Goal: Transaction & Acquisition: Purchase product/service

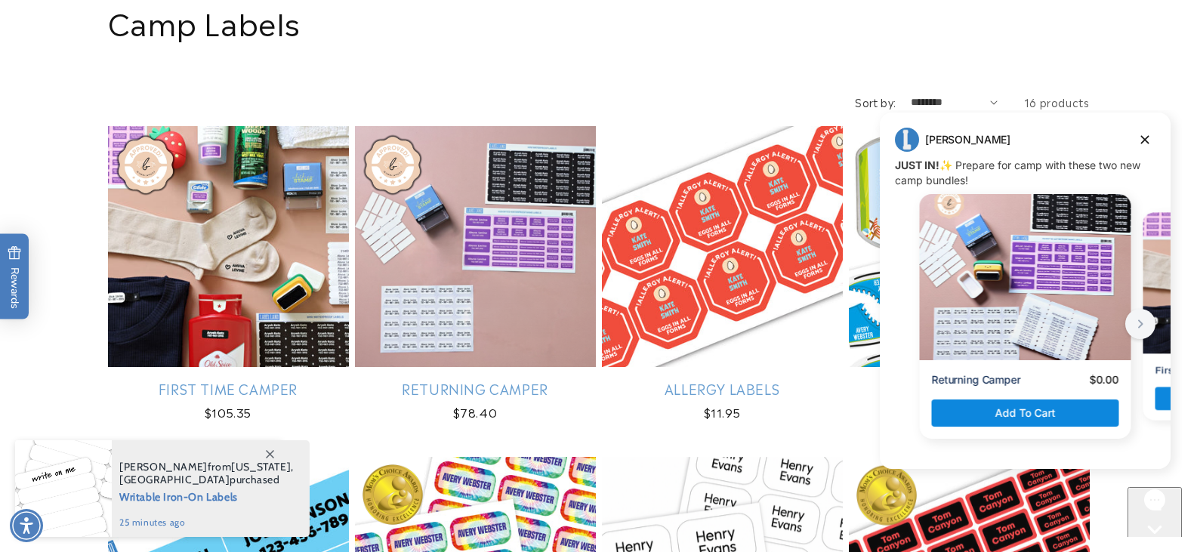
scroll to position [151, 0]
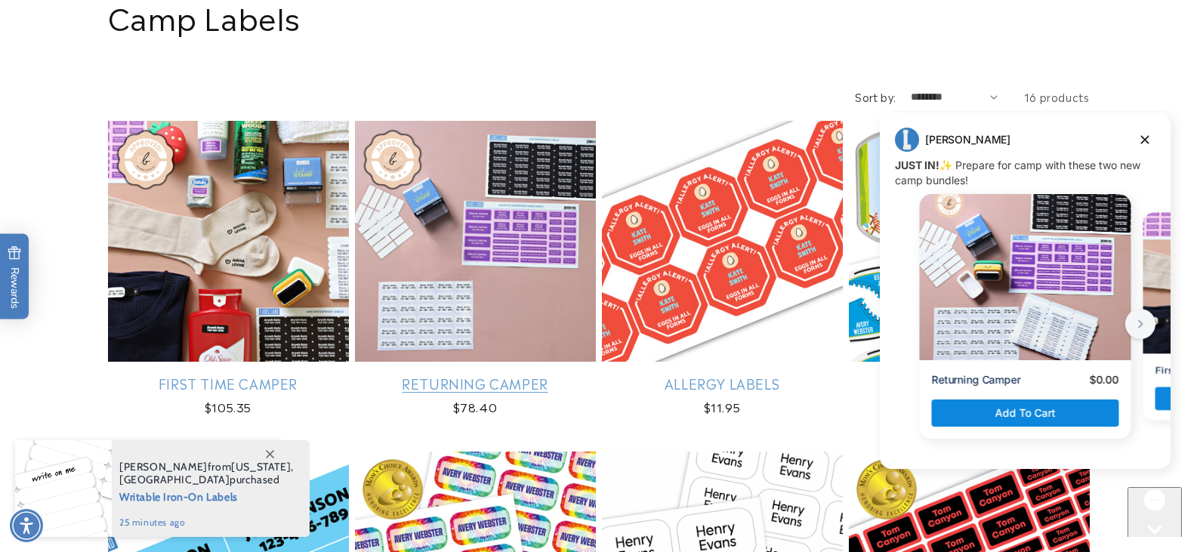
click at [434, 375] on link "Returning Camper" at bounding box center [475, 383] width 241 height 17
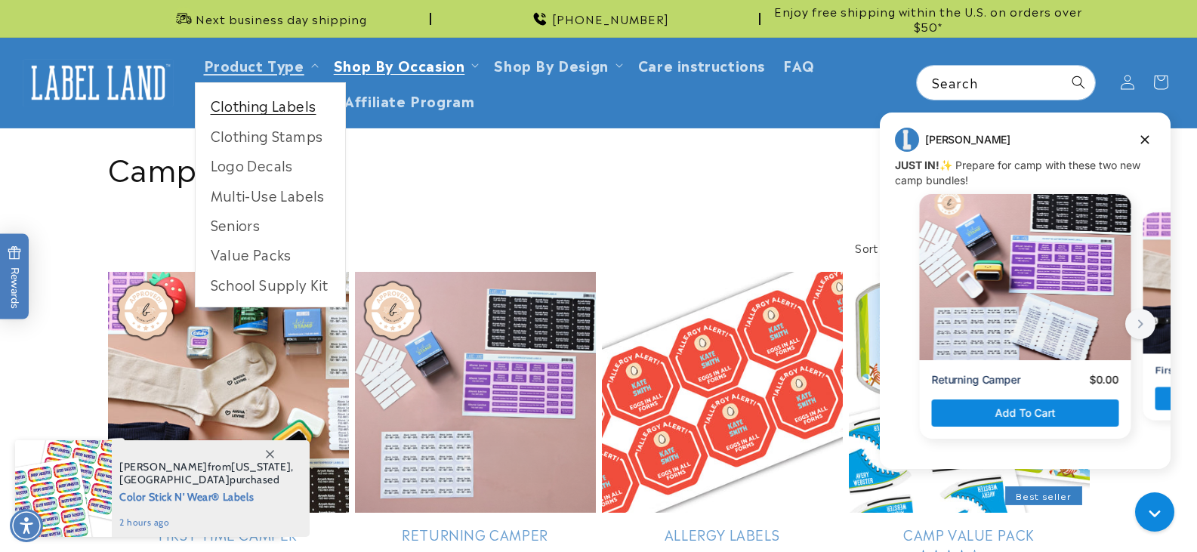
click at [261, 104] on link "Clothing Labels" at bounding box center [271, 105] width 150 height 29
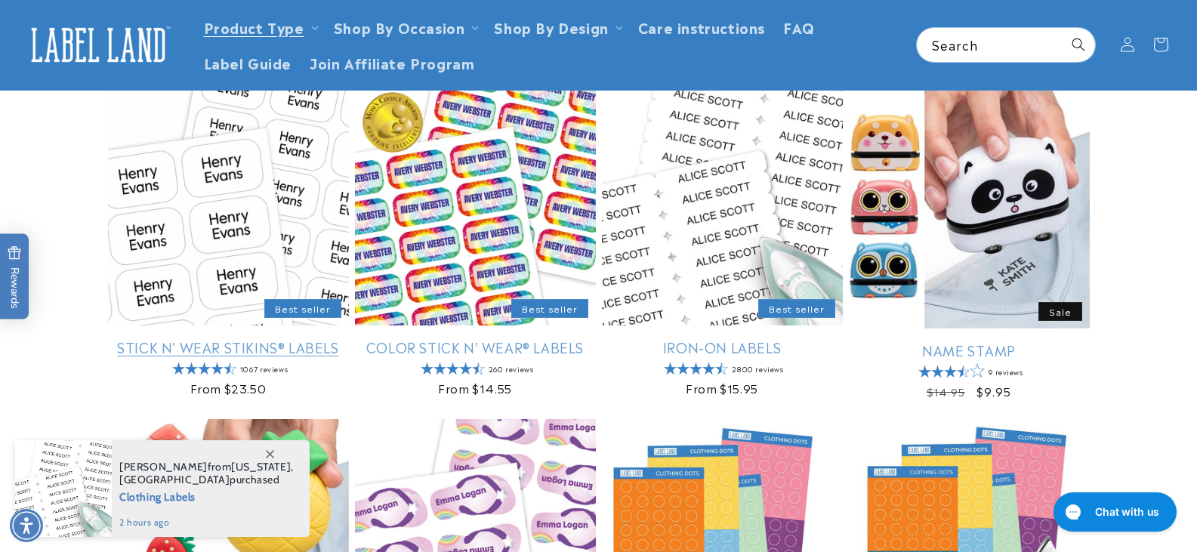
scroll to position [76, 0]
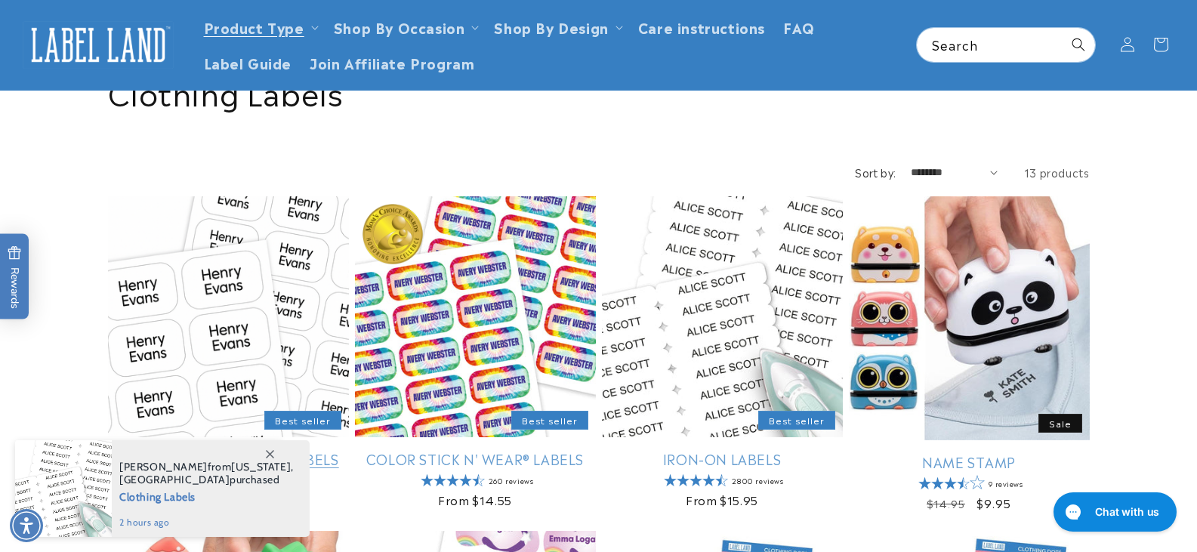
click at [193, 450] on link "Stick N' Wear Stikins® Labels" at bounding box center [228, 458] width 241 height 17
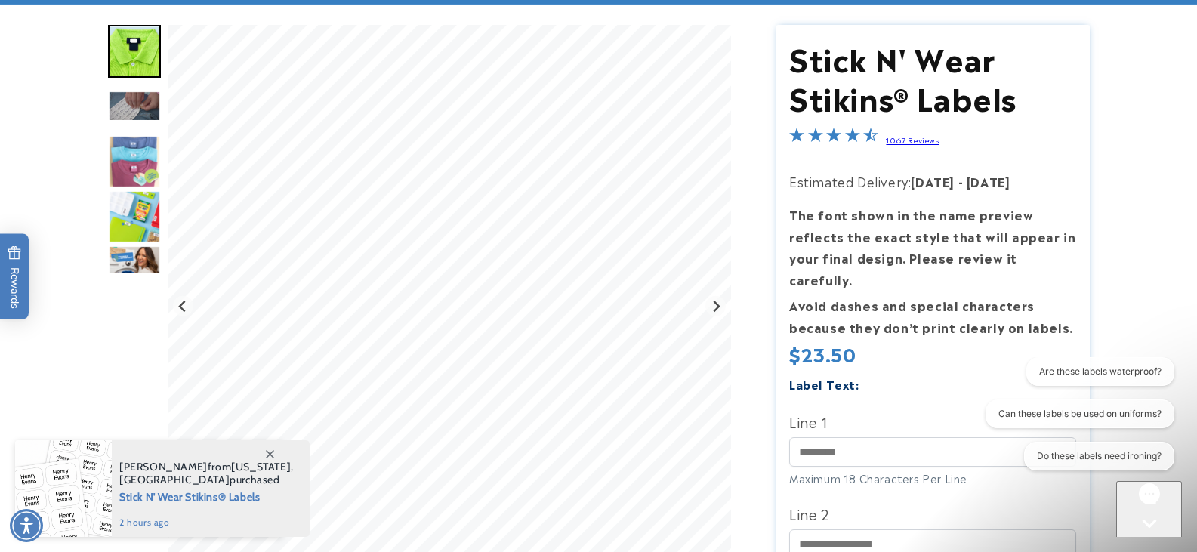
scroll to position [151, 0]
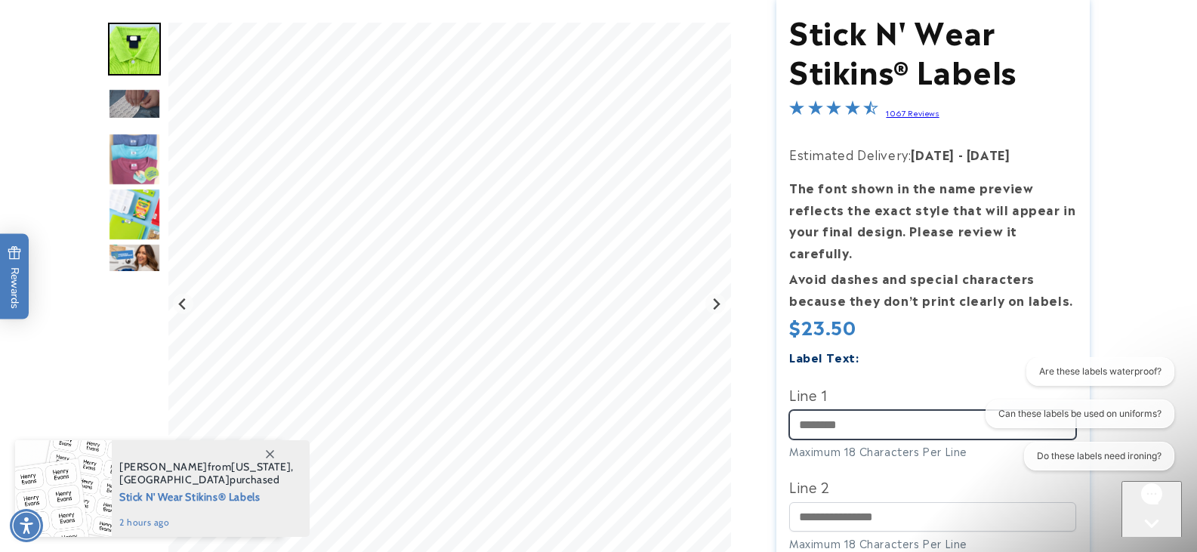
click at [864, 410] on input "Line 1" at bounding box center [932, 424] width 287 height 29
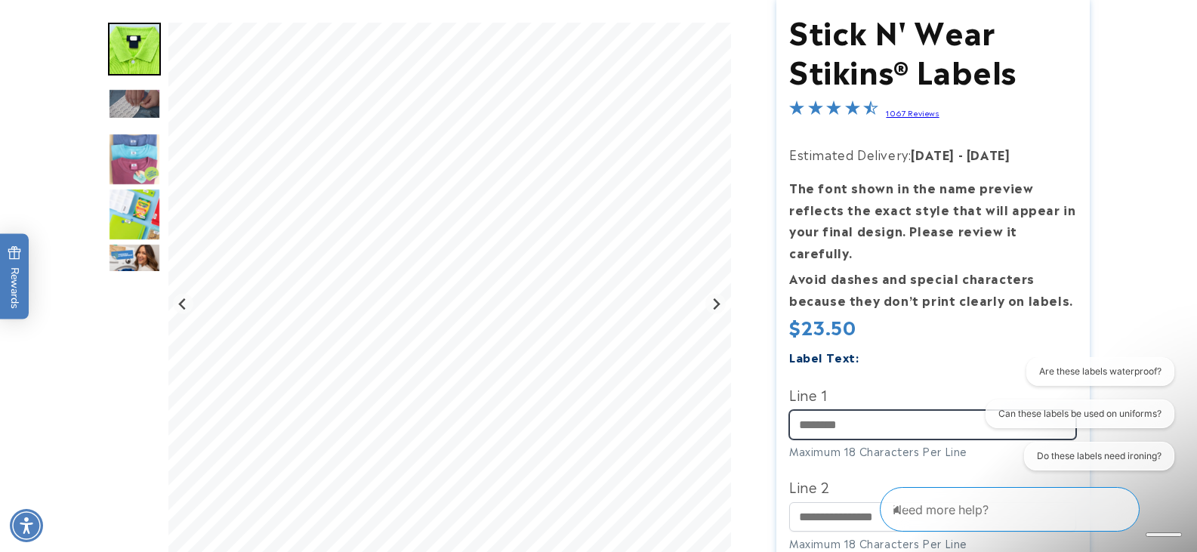
type input "********"
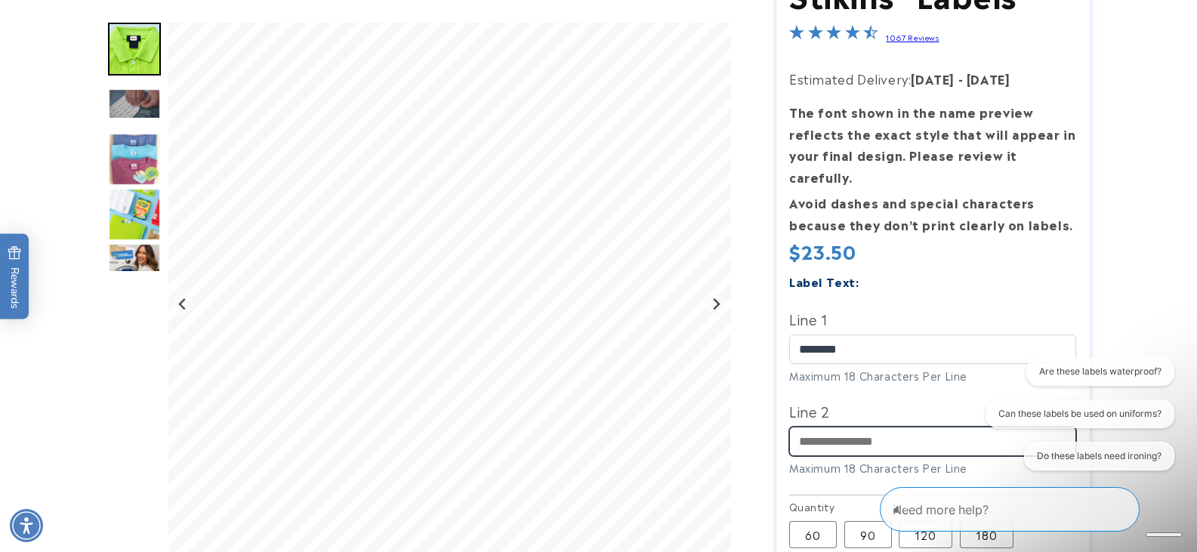
click at [885, 427] on input "Line 2" at bounding box center [932, 441] width 287 height 29
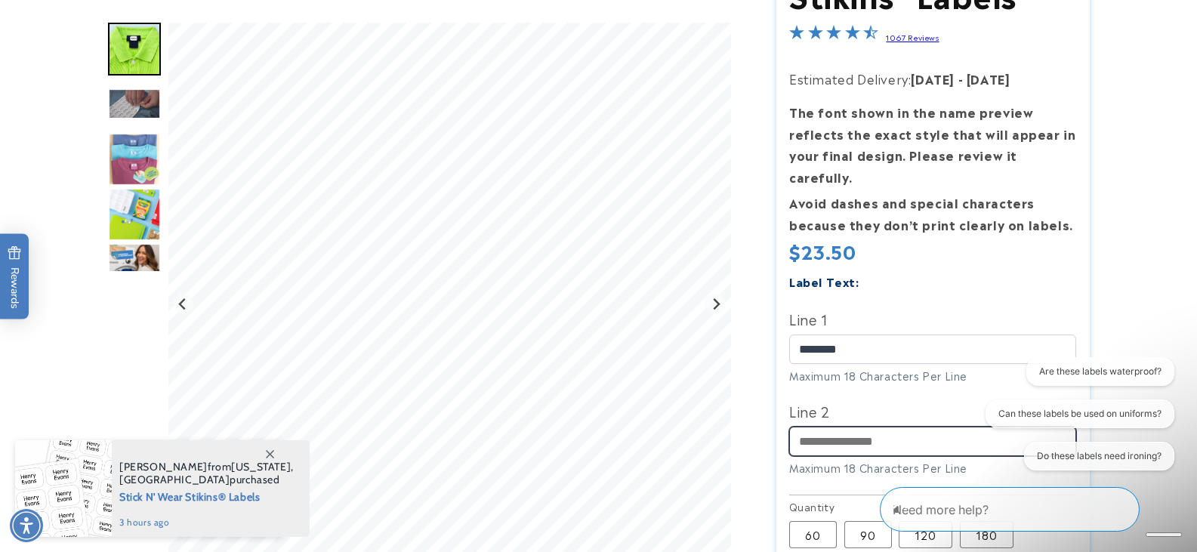
type input "**********"
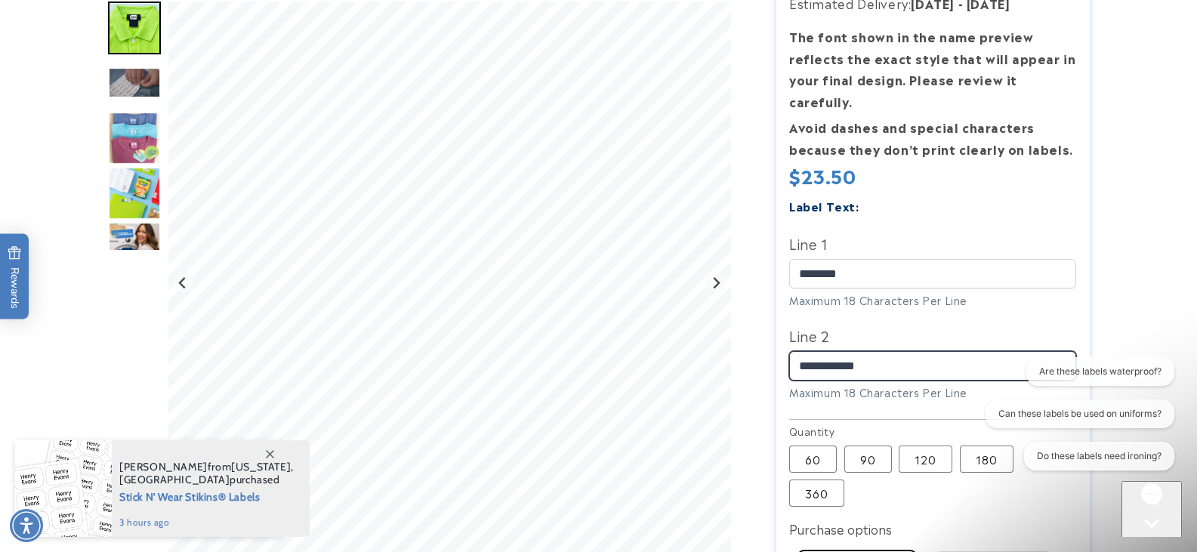
scroll to position [378, 0]
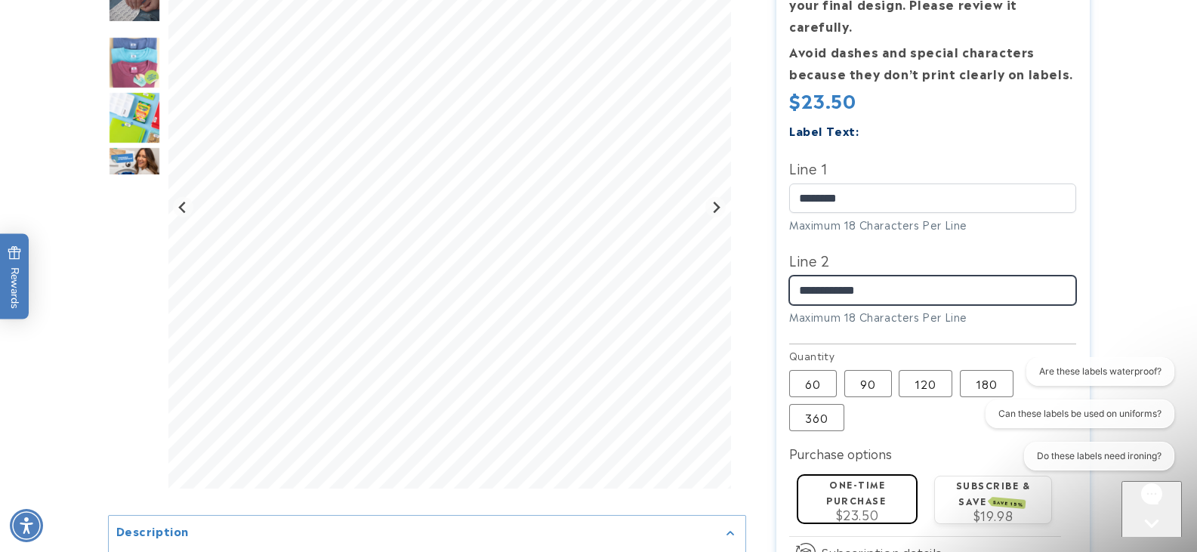
drag, startPoint x: 851, startPoint y: 261, endPoint x: 895, endPoint y: 270, distance: 44.7
click at [895, 276] on input "**********" at bounding box center [932, 290] width 287 height 29
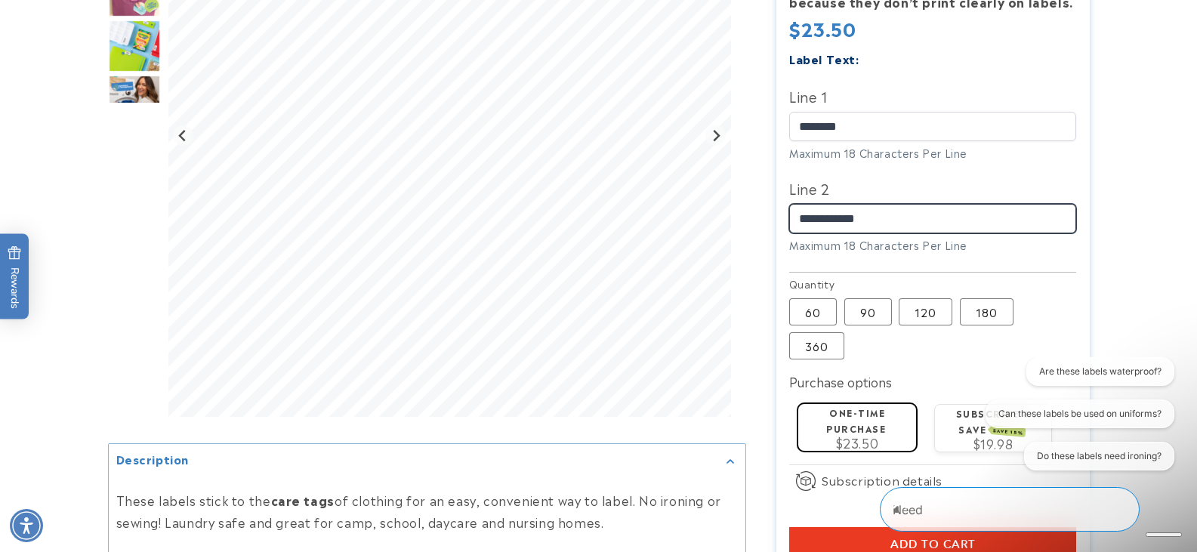
scroll to position [453, 0]
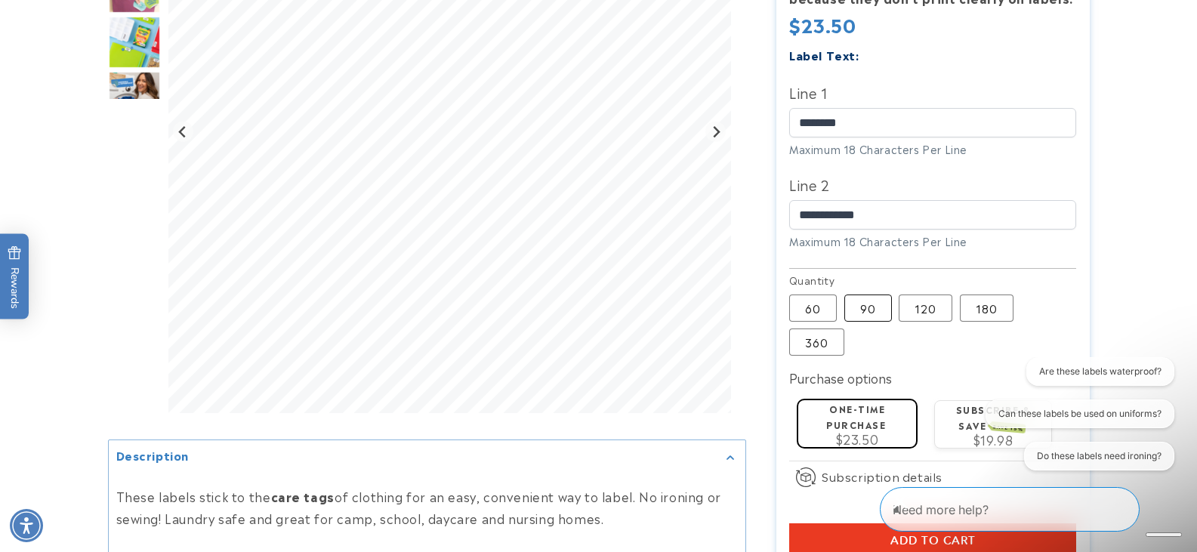
click at [879, 295] on label "90 Variant sold out or unavailable" at bounding box center [869, 308] width 48 height 27
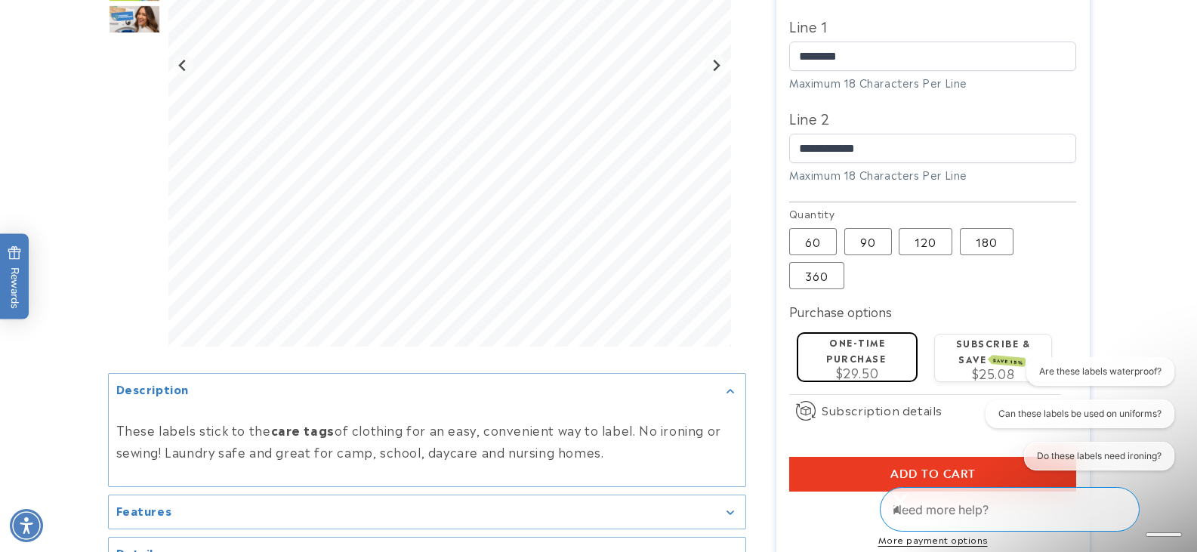
scroll to position [604, 0]
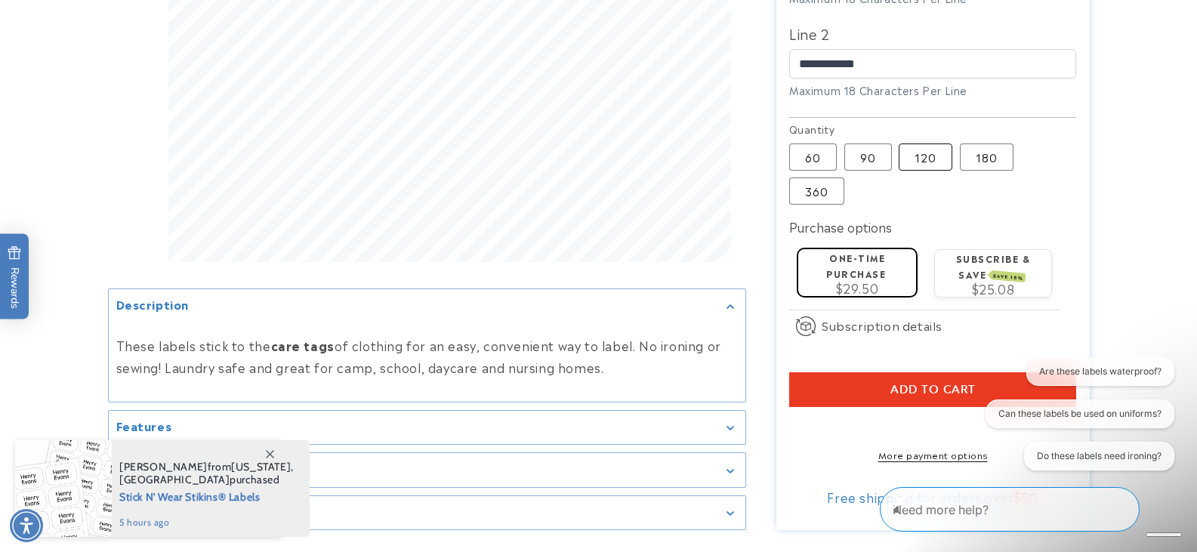
click at [931, 144] on label "120 Variant sold out or unavailable" at bounding box center [926, 157] width 54 height 27
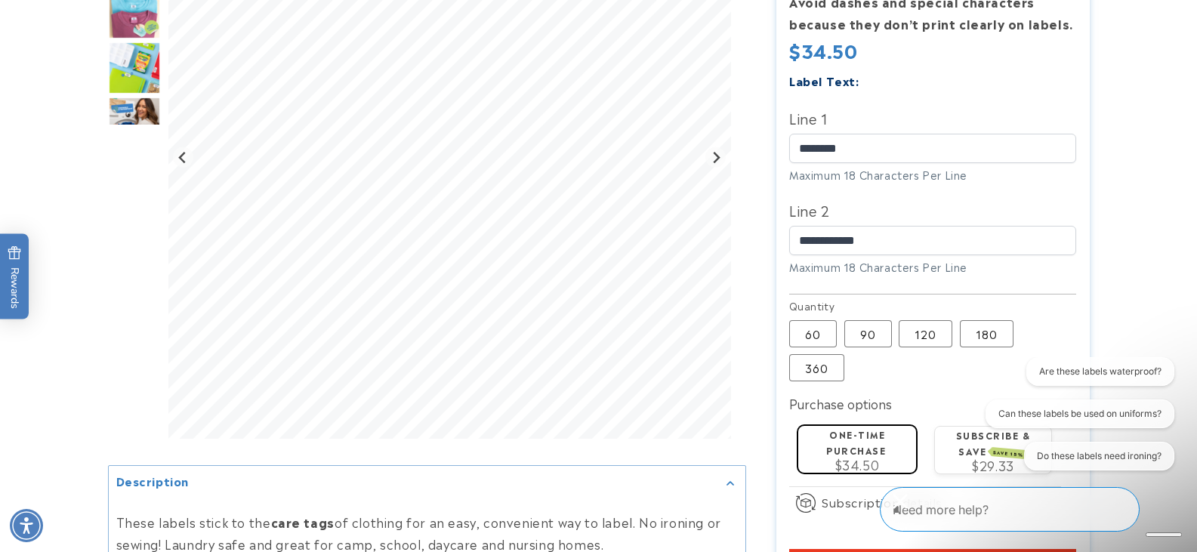
scroll to position [529, 0]
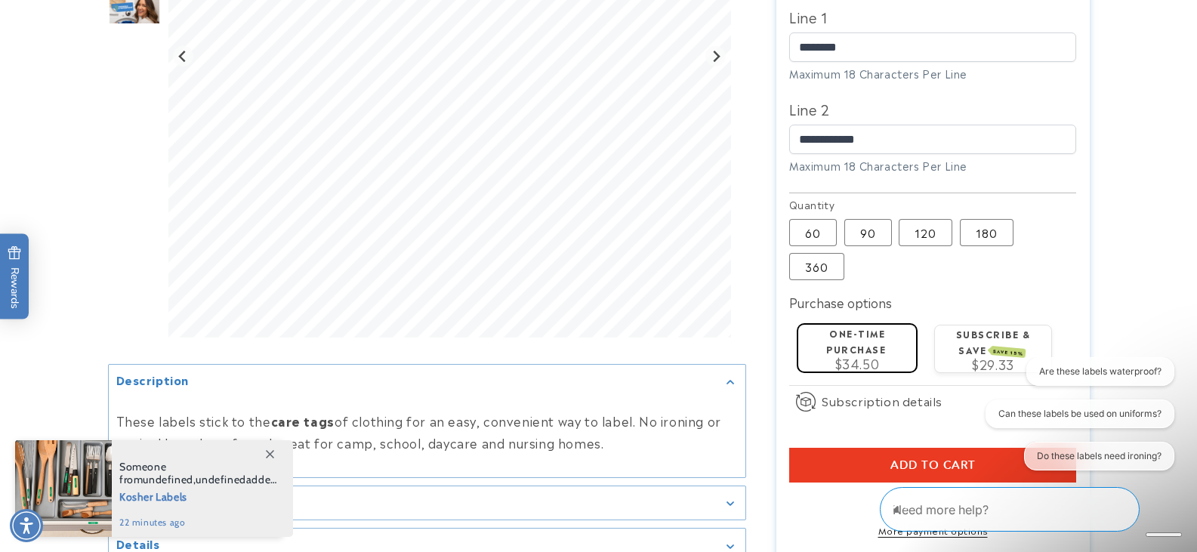
click at [968, 327] on label "Subscribe & save SAVE 15%" at bounding box center [993, 341] width 75 height 29
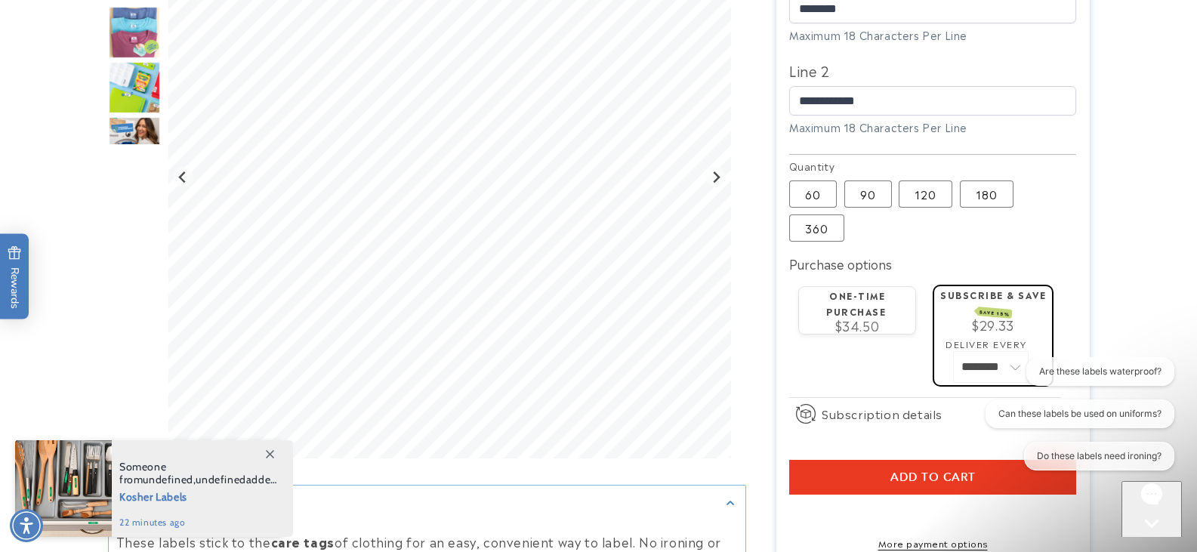
scroll to position [604, 0]
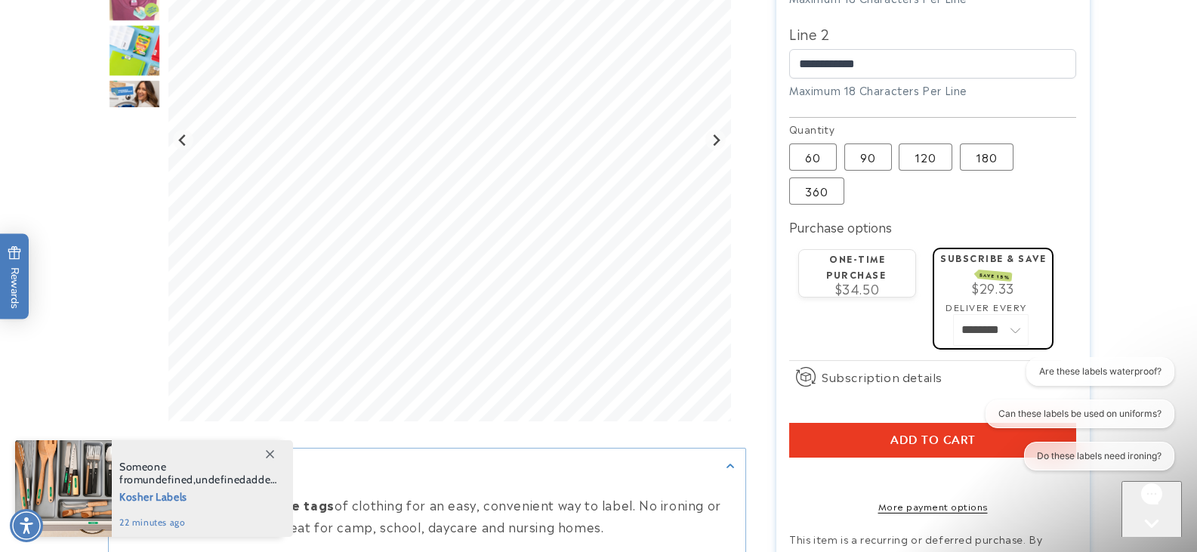
click at [885, 254] on label "One-time purchase" at bounding box center [856, 266] width 60 height 29
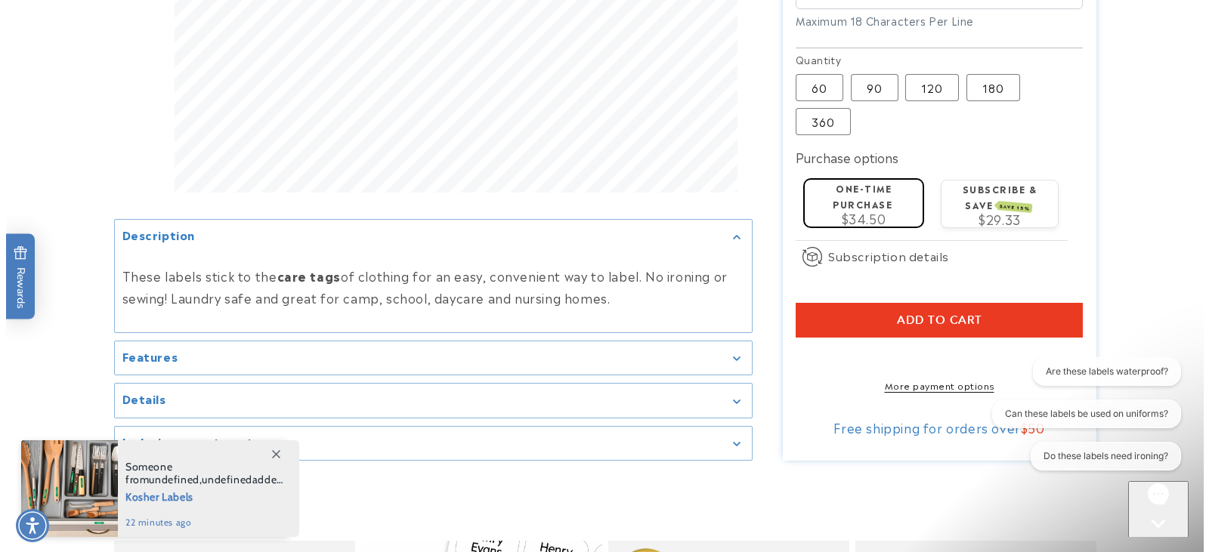
scroll to position [755, 0]
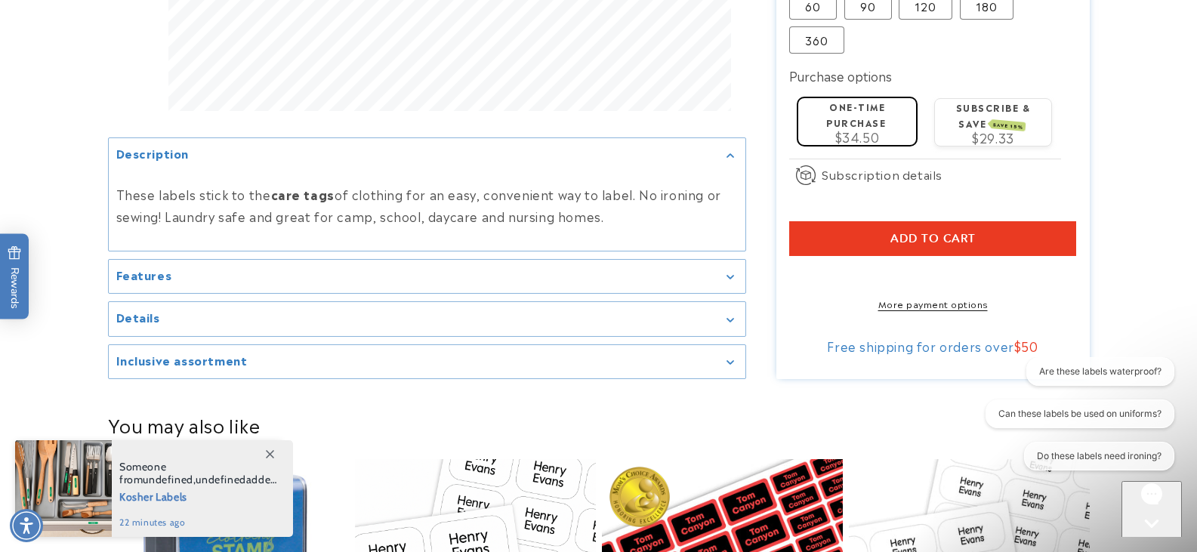
click at [912, 221] on button "Add to cart" at bounding box center [932, 238] width 287 height 35
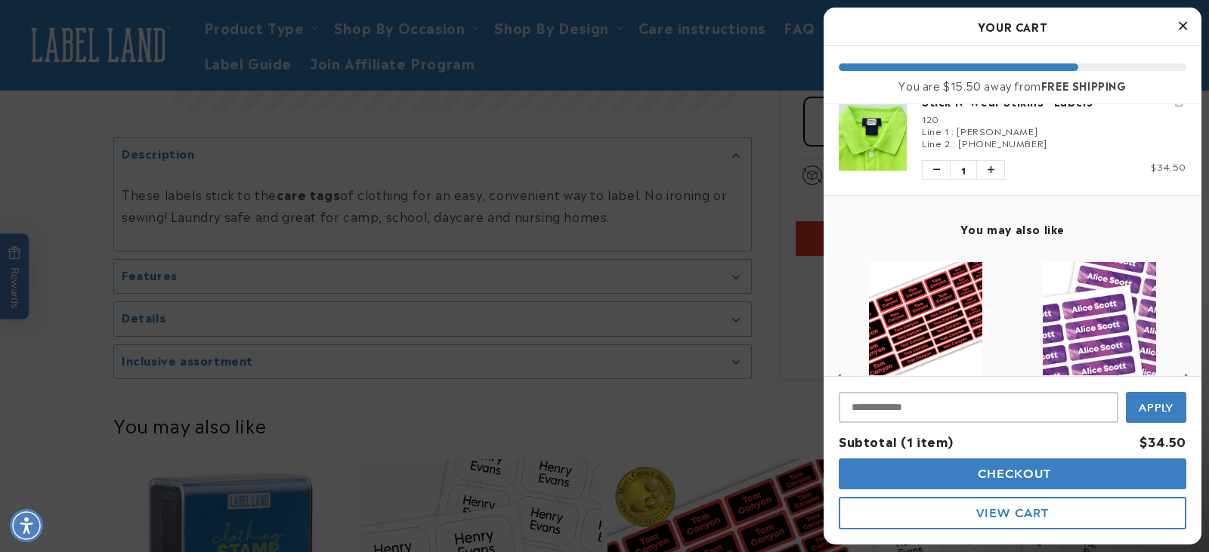
scroll to position [177, 0]
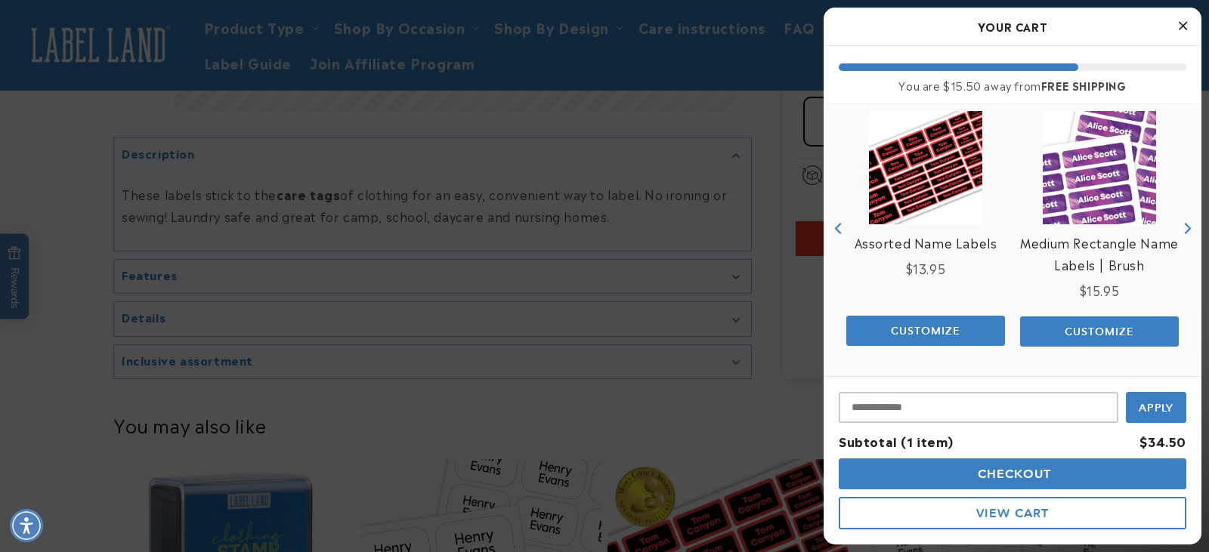
click at [1175, 234] on button "Next" at bounding box center [1186, 228] width 23 height 23
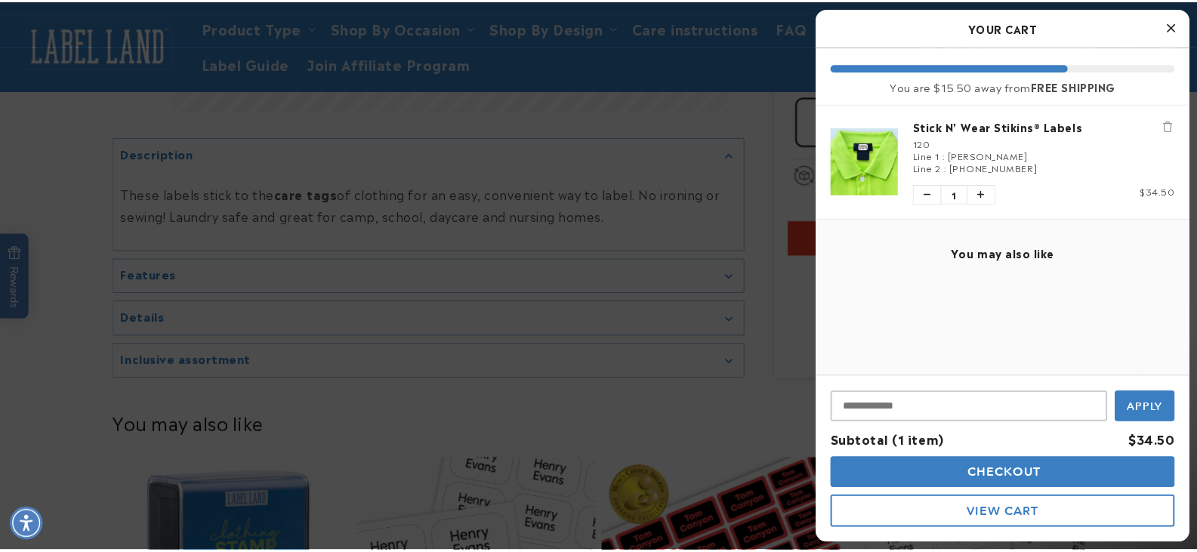
scroll to position [0, 0]
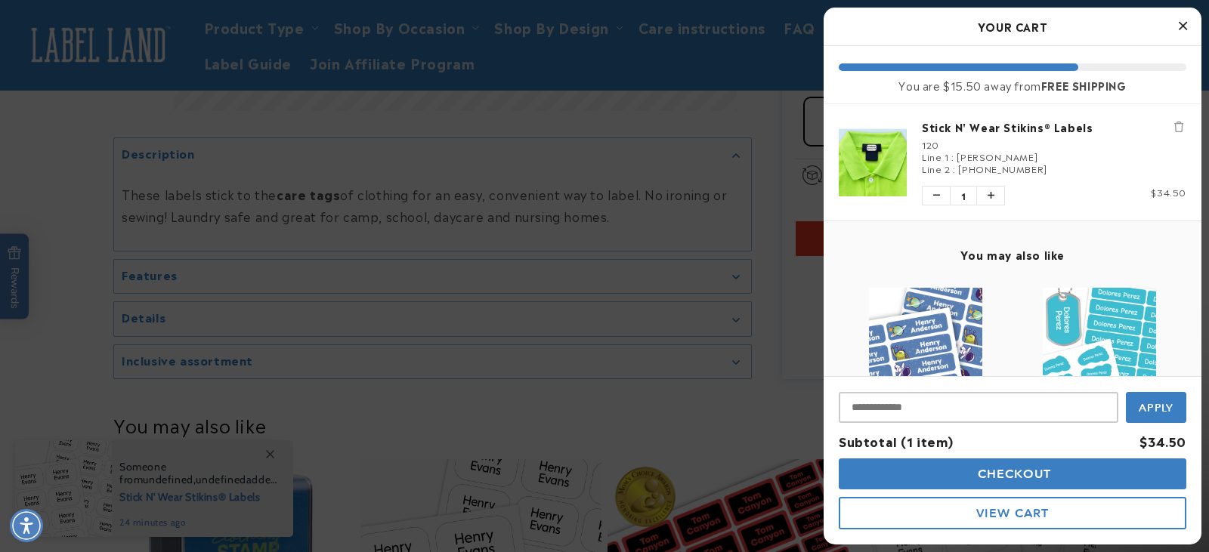
click at [1018, 159] on div "Line 1 : Friedman" at bounding box center [1054, 156] width 264 height 12
click at [928, 192] on button "Decrease quantity of Stick N' Wear Stikins® Labels" at bounding box center [935, 196] width 27 height 18
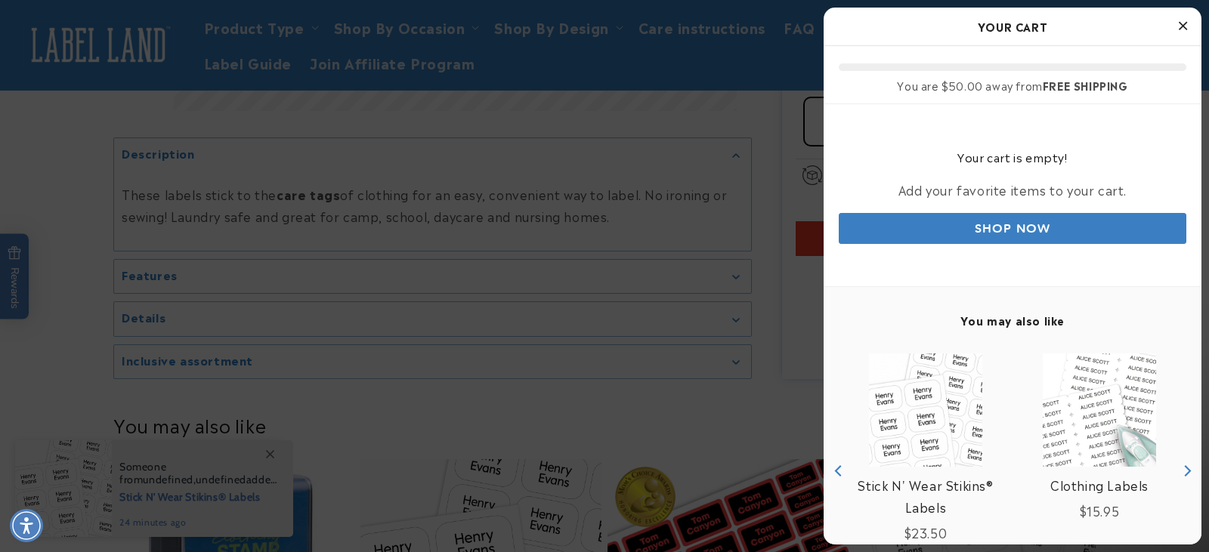
click at [1179, 34] on button "Close Cart" at bounding box center [1182, 26] width 23 height 23
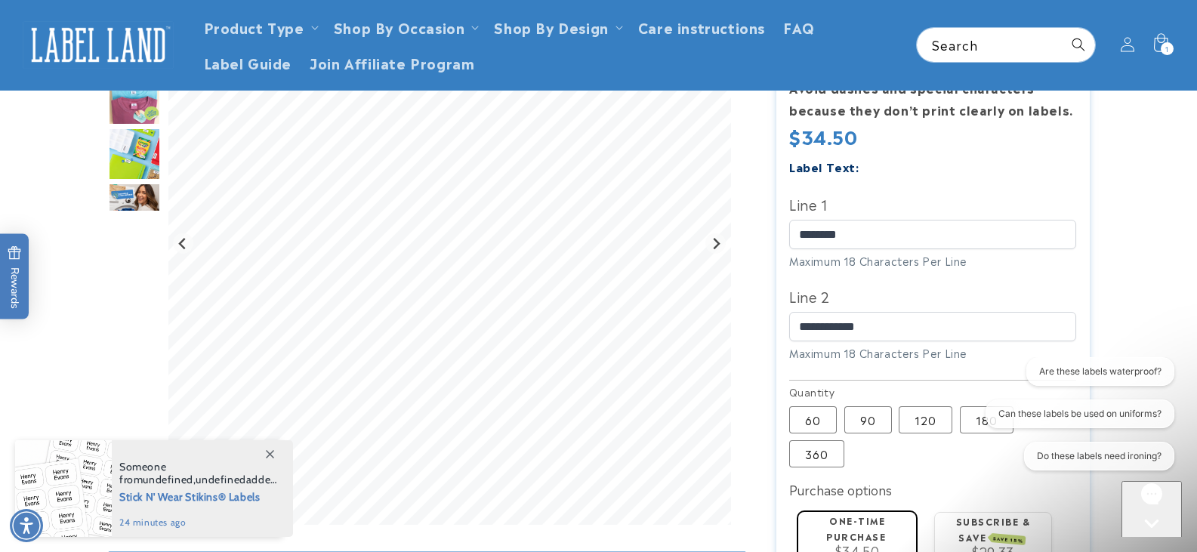
scroll to position [227, 0]
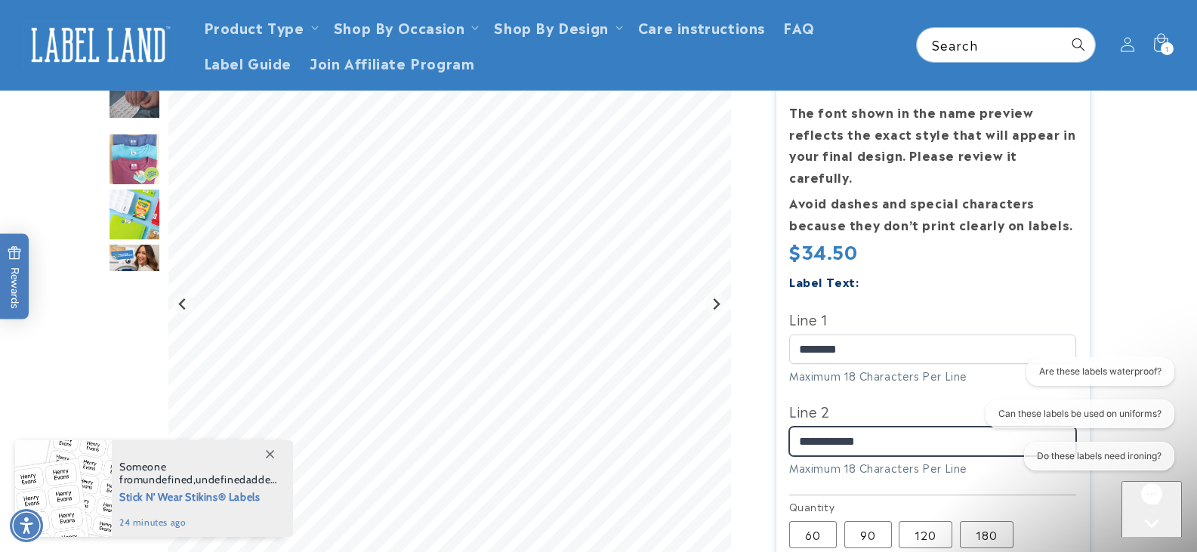
drag, startPoint x: 886, startPoint y: 429, endPoint x: 792, endPoint y: 419, distance: 94.9
click at [792, 427] on input "**********" at bounding box center [932, 441] width 287 height 29
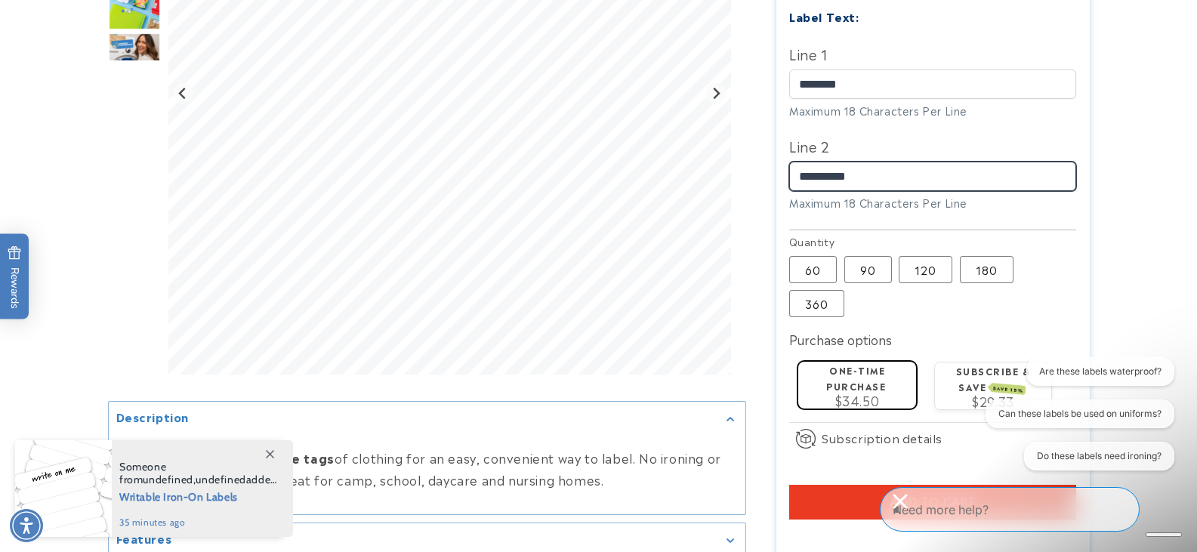
scroll to position [529, 0]
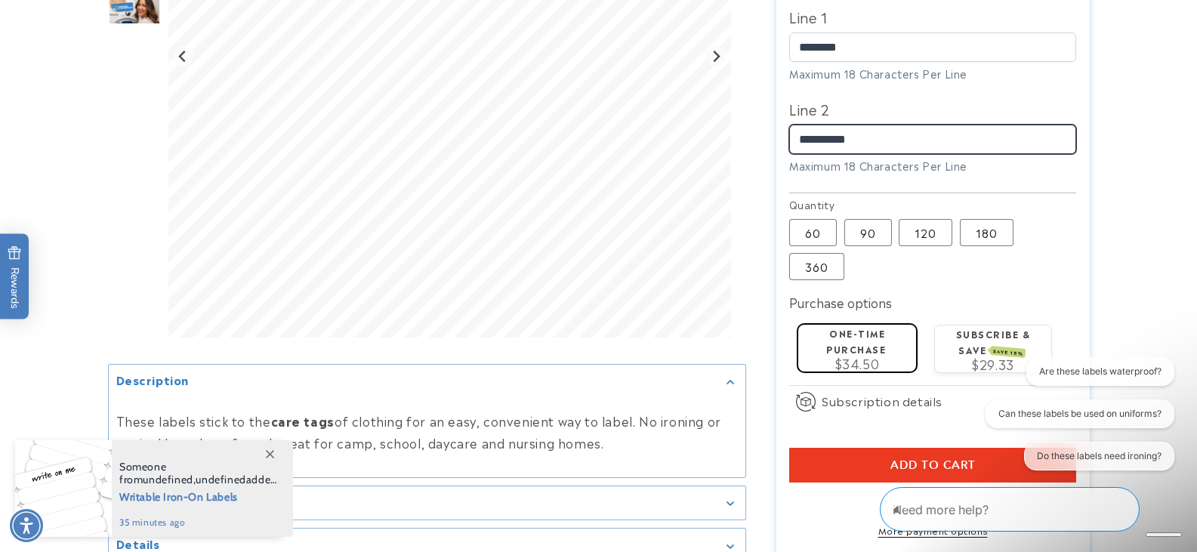
type input "**********"
click at [961, 454] on button "Add to cart" at bounding box center [932, 465] width 287 height 35
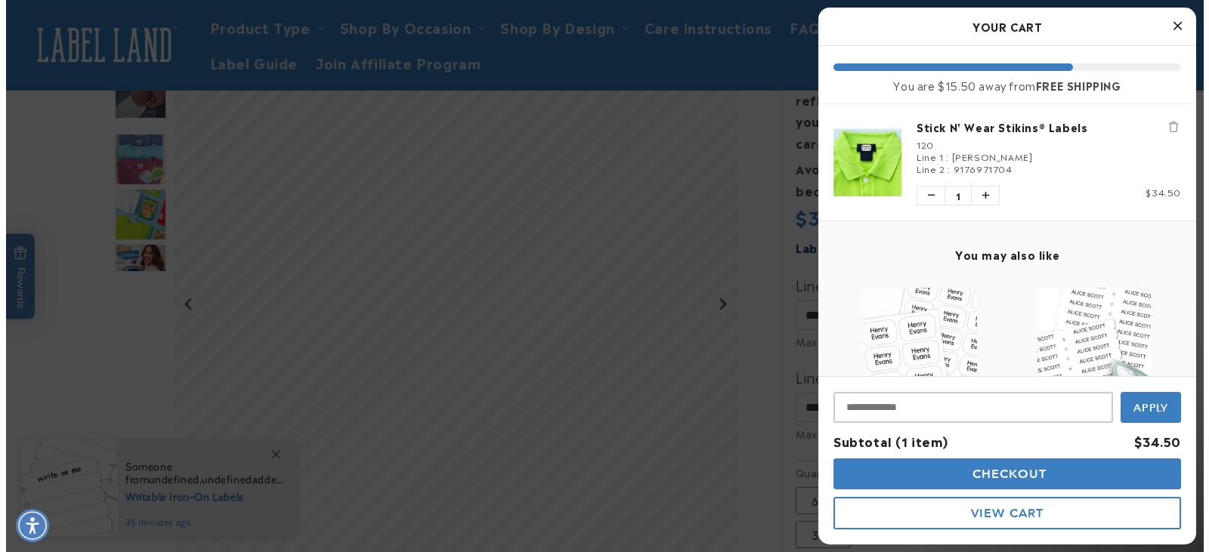
scroll to position [227, 0]
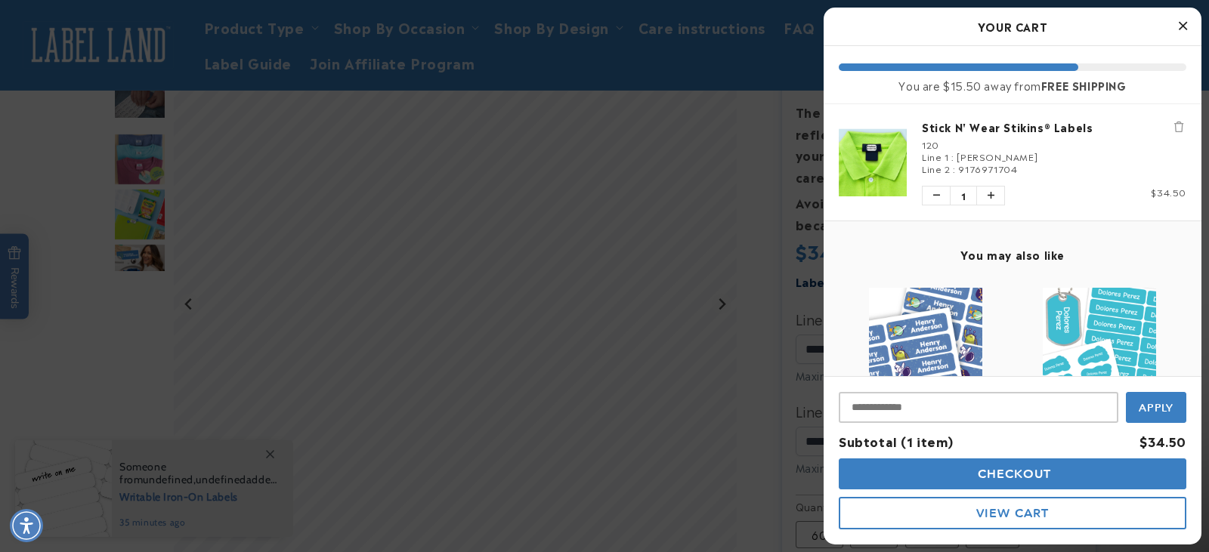
click at [1062, 475] on button "Checkout" at bounding box center [1013, 474] width 348 height 31
